Goal: Navigation & Orientation: Go to known website

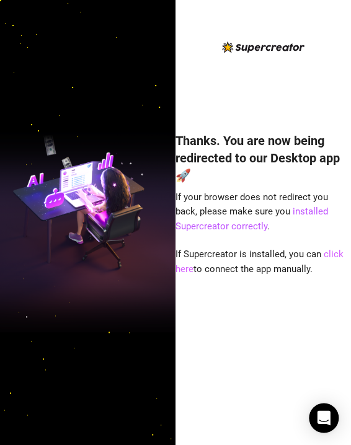
click at [333, 253] on link "click here" at bounding box center [259, 262] width 168 height 26
click at [293, 87] on div "Thanks. You are now being redirected to our Desktop app 🚀 If your browser does …" at bounding box center [262, 233] width 175 height 386
